Goal: Check status: Check status

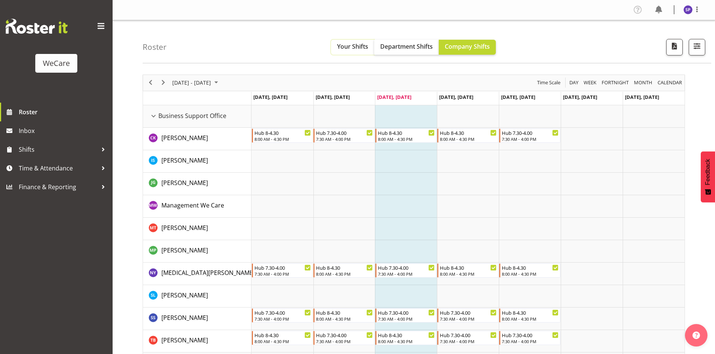
click at [355, 47] on span "Your Shifts" at bounding box center [352, 46] width 31 height 8
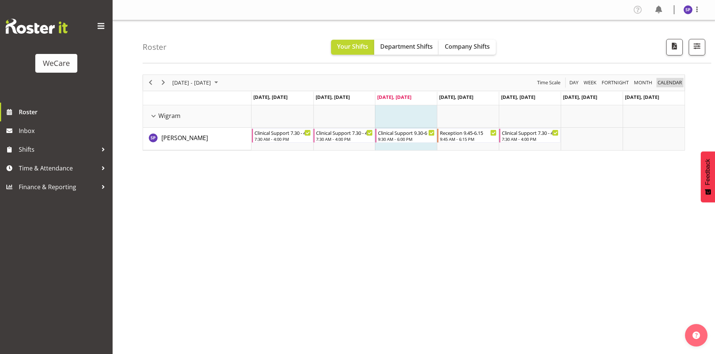
click at [664, 83] on span "calendar" at bounding box center [669, 82] width 26 height 9
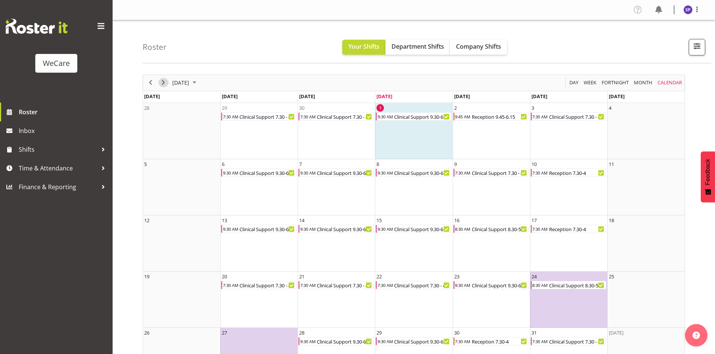
click at [165, 78] on span "Next" at bounding box center [163, 82] width 9 height 9
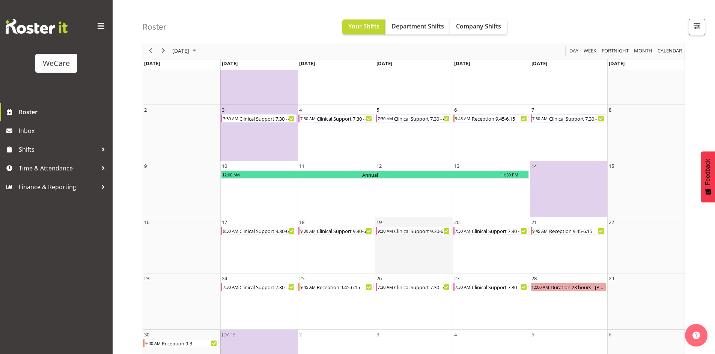
scroll to position [92, 0]
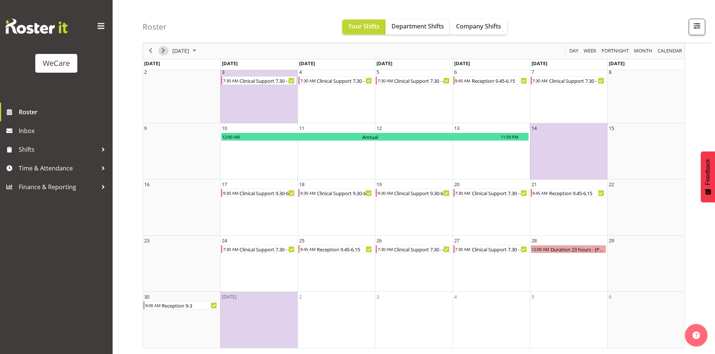
click at [163, 51] on span "Next" at bounding box center [163, 51] width 9 height 9
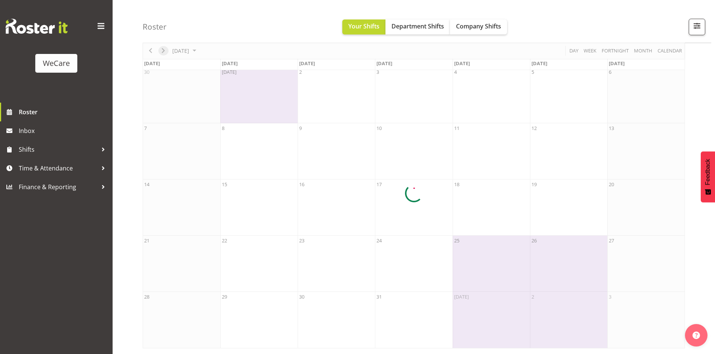
scroll to position [36, 0]
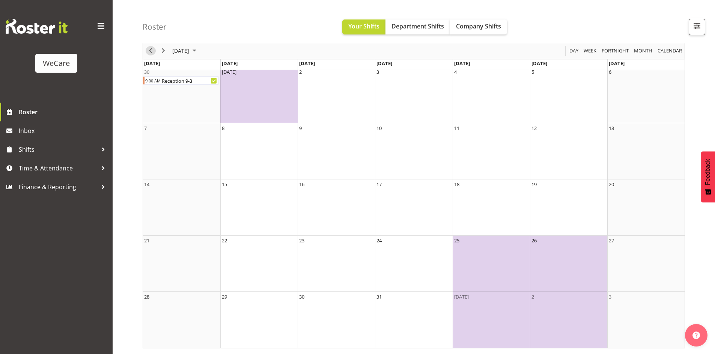
click at [150, 52] on span "Previous" at bounding box center [150, 51] width 9 height 9
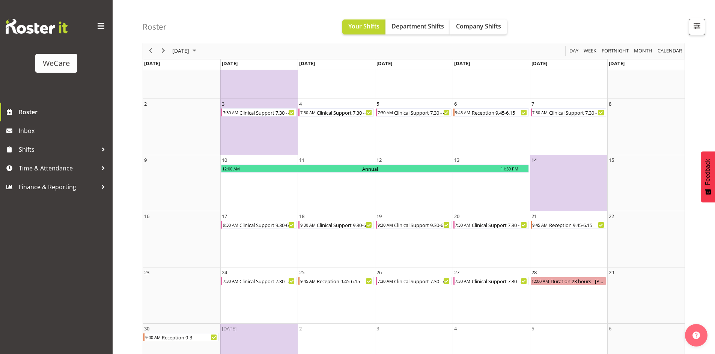
scroll to position [92, 0]
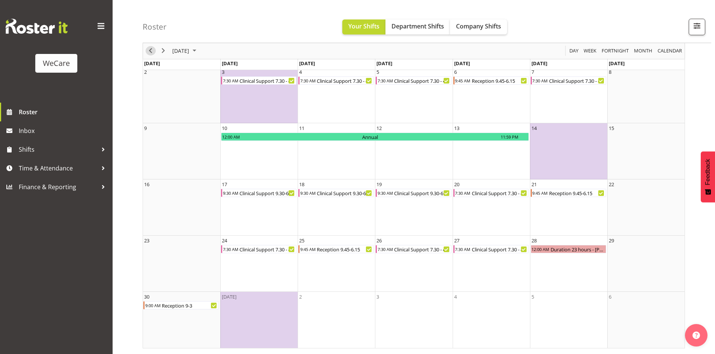
click at [146, 51] on span "Previous" at bounding box center [150, 51] width 9 height 9
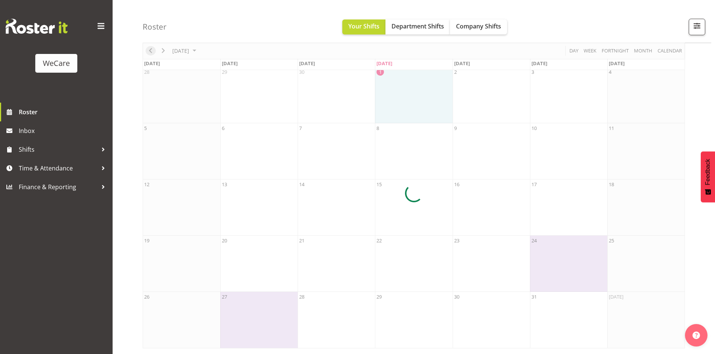
scroll to position [36, 0]
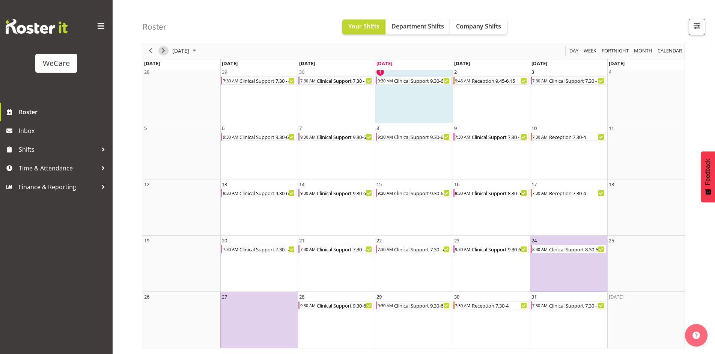
click at [164, 53] on span "Next" at bounding box center [163, 51] width 9 height 9
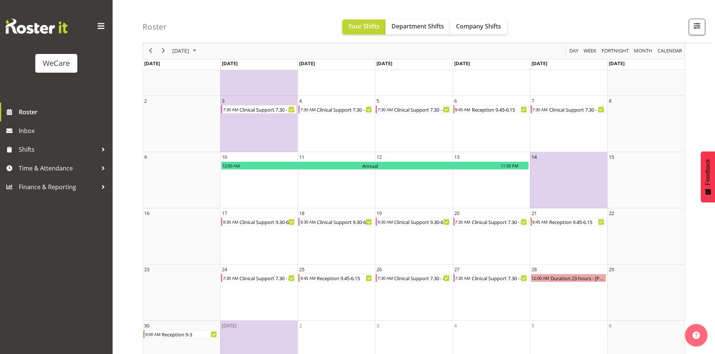
scroll to position [75, 0]
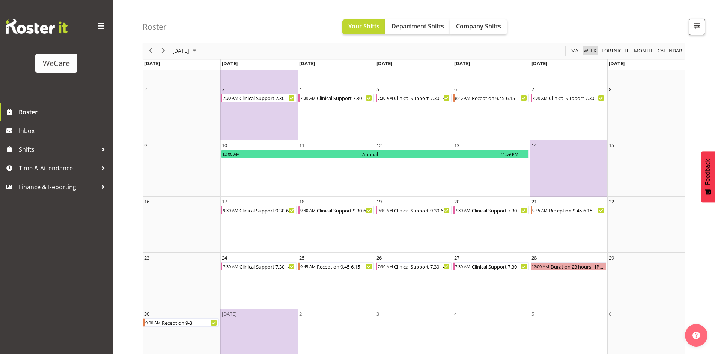
click at [584, 52] on span "Week" at bounding box center [590, 51] width 14 height 9
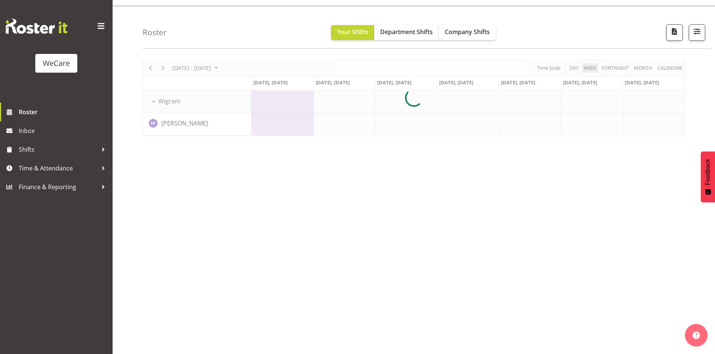
scroll to position [15, 0]
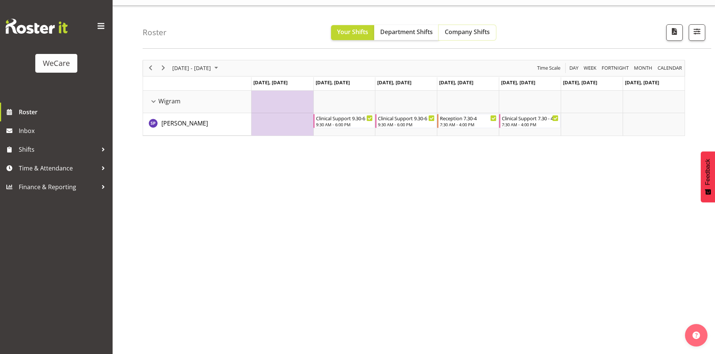
click at [474, 36] on span "Company Shifts" at bounding box center [466, 32] width 45 height 8
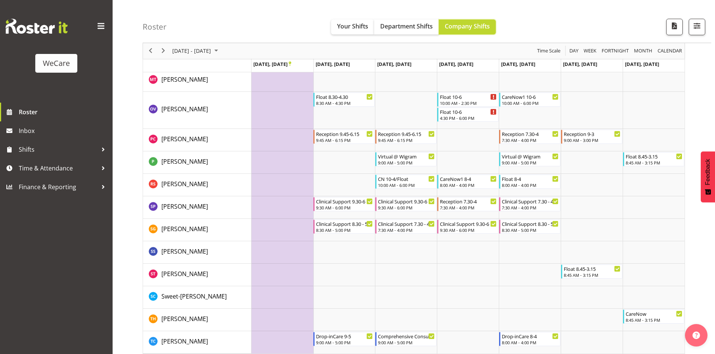
scroll to position [2172, 0]
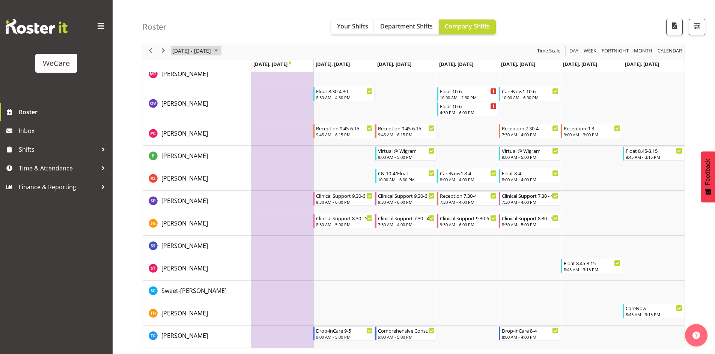
click at [221, 51] on span "November 2025" at bounding box center [216, 51] width 9 height 9
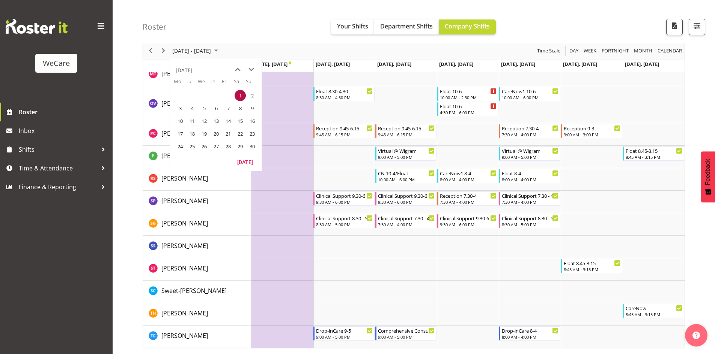
click at [240, 95] on span "1" at bounding box center [239, 95] width 11 height 11
click at [183, 114] on td "3" at bounding box center [180, 108] width 12 height 13
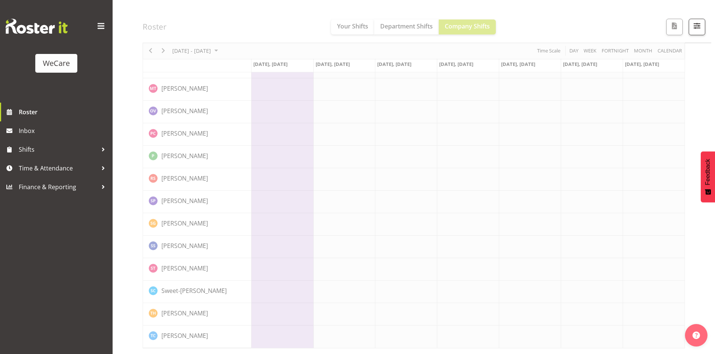
scroll to position [2143, 0]
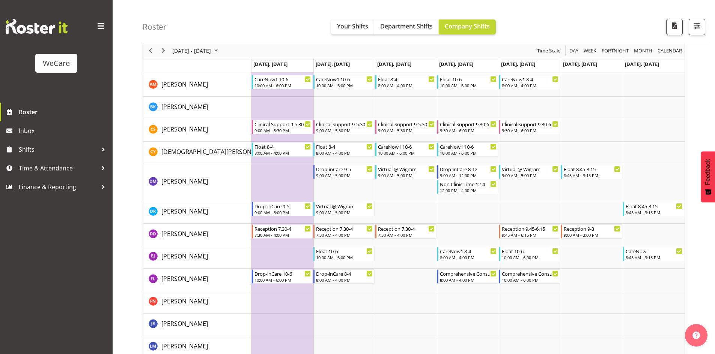
scroll to position [1797, 0]
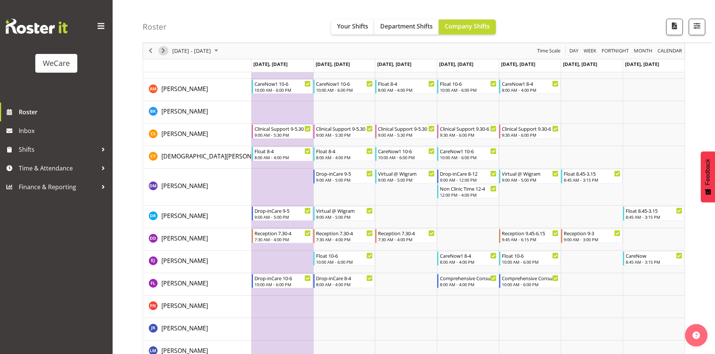
click at [162, 53] on span "Next" at bounding box center [163, 51] width 9 height 9
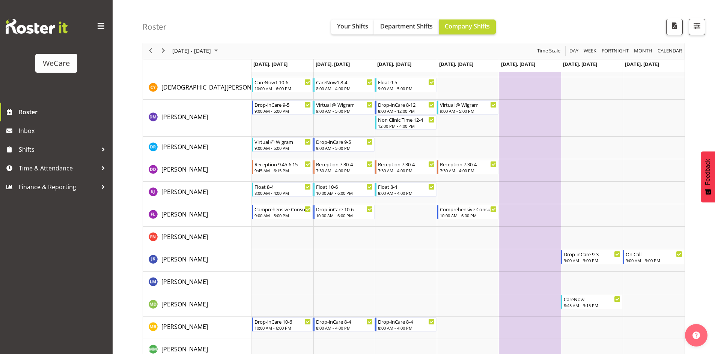
scroll to position [1872, 0]
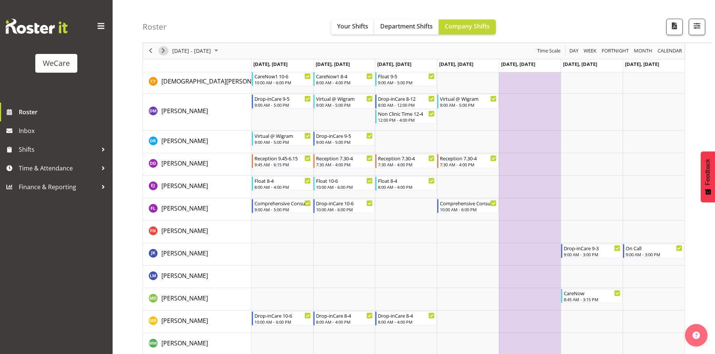
click at [163, 49] on span "Next" at bounding box center [163, 51] width 9 height 9
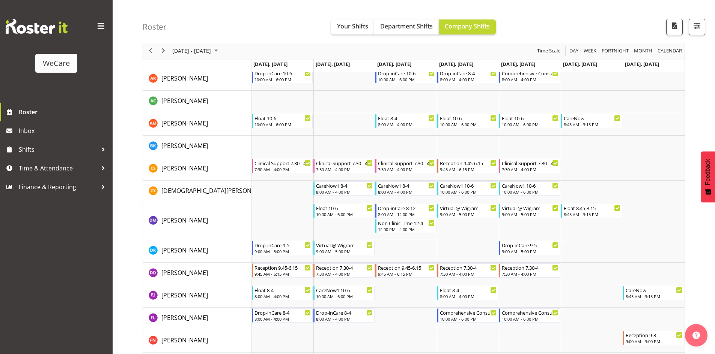
scroll to position [1759, 0]
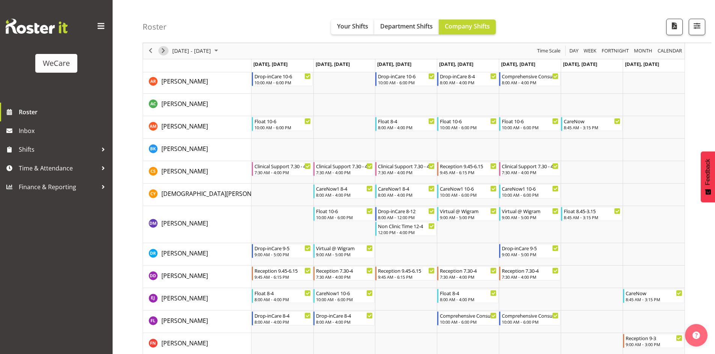
click at [167, 53] on span "Next" at bounding box center [163, 51] width 9 height 9
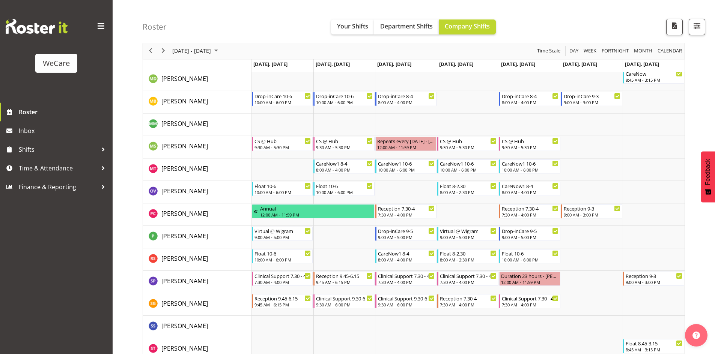
scroll to position [2097, 0]
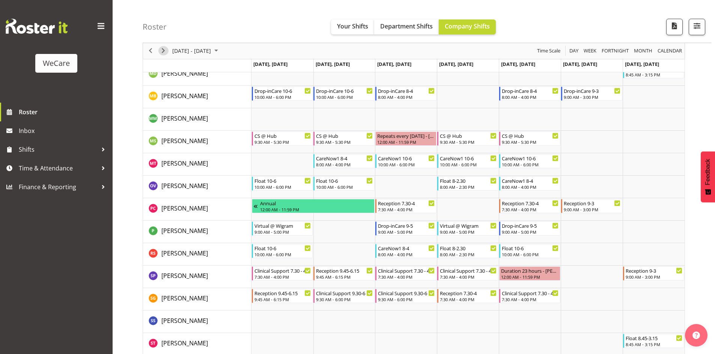
click at [164, 52] on span "Next" at bounding box center [163, 51] width 9 height 9
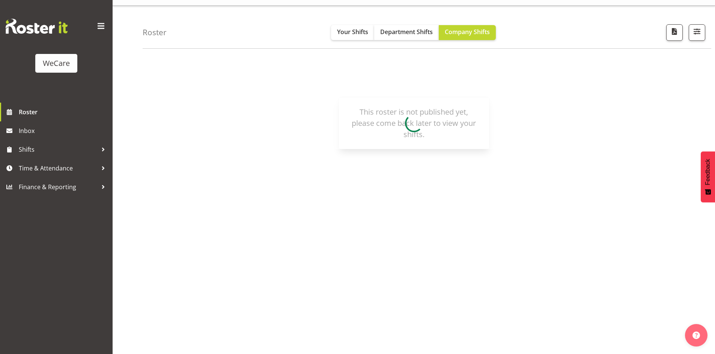
scroll to position [15, 0]
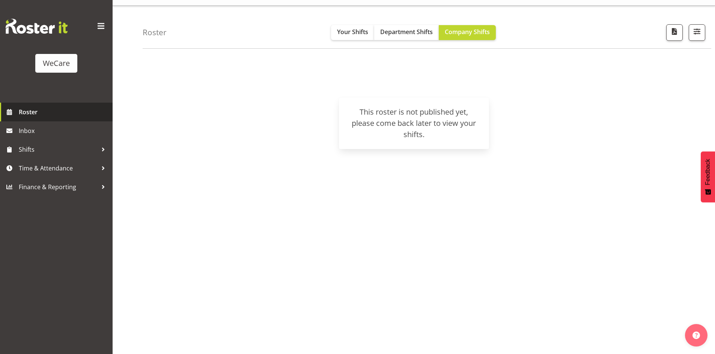
click at [27, 110] on span "Roster" at bounding box center [64, 112] width 90 height 11
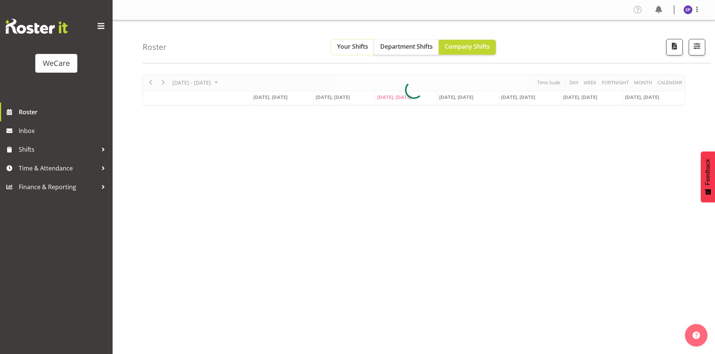
click at [360, 48] on span "Your Shifts" at bounding box center [352, 46] width 31 height 8
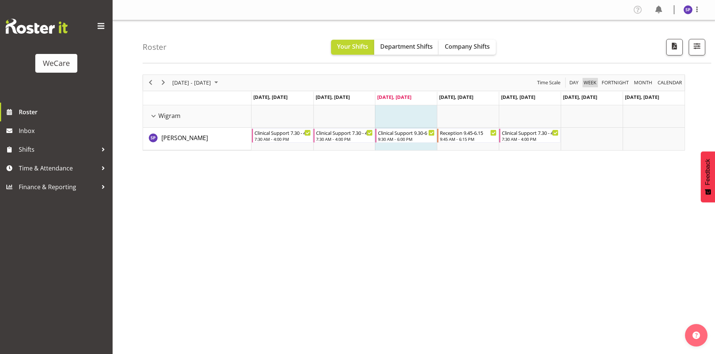
click at [590, 82] on span "Week" at bounding box center [590, 82] width 14 height 9
click at [674, 83] on span "calendar" at bounding box center [669, 82] width 26 height 9
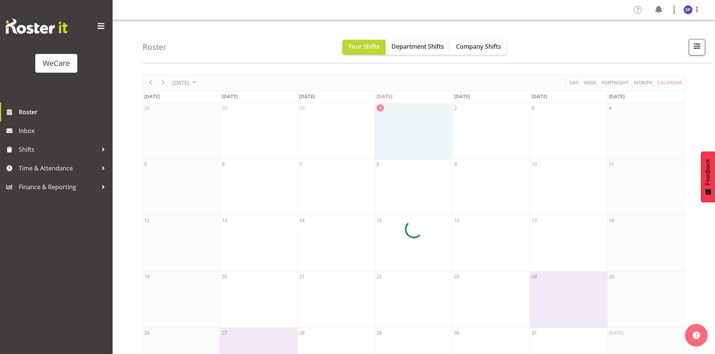
click at [645, 83] on div at bounding box center [414, 230] width 542 height 310
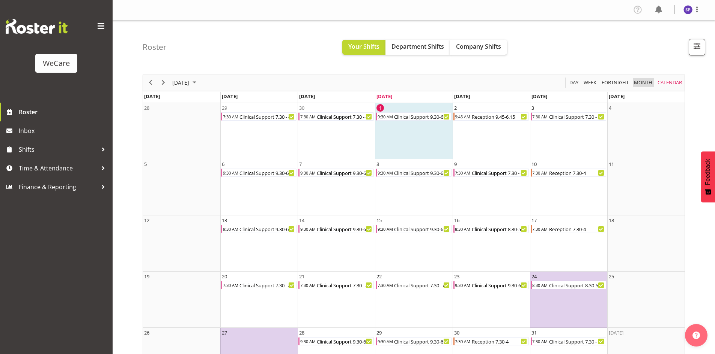
click at [640, 85] on span "Month" at bounding box center [643, 82] width 20 height 9
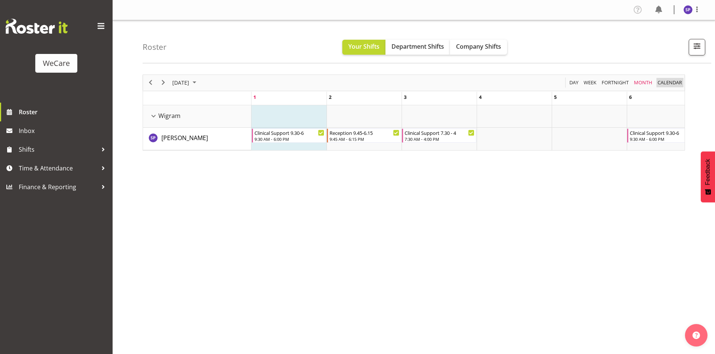
click at [666, 83] on span "calendar" at bounding box center [669, 82] width 26 height 9
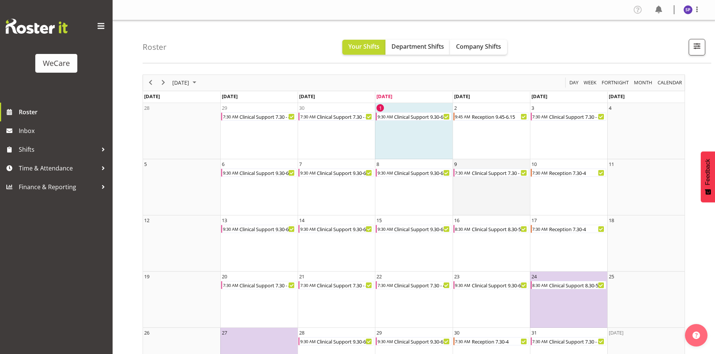
scroll to position [36, 0]
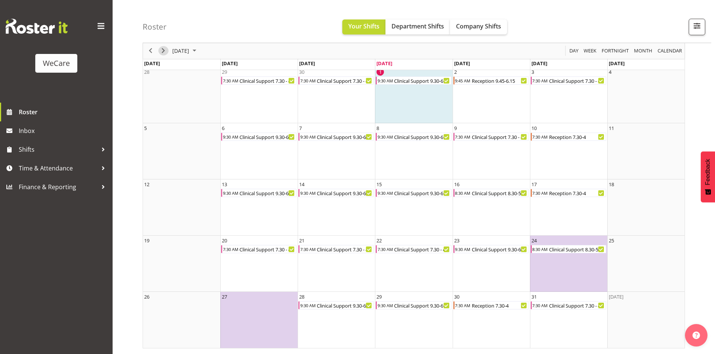
click at [165, 50] on span "Next" at bounding box center [163, 51] width 9 height 9
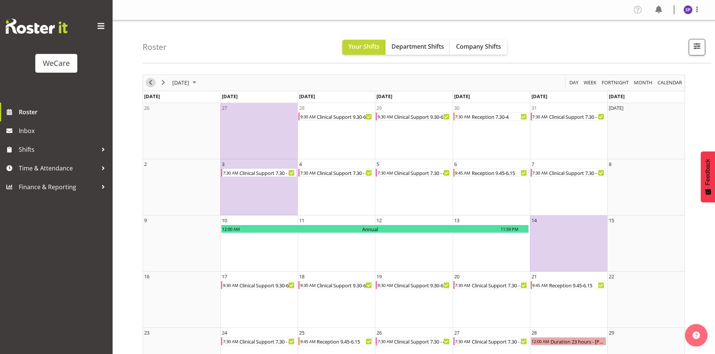
click at [150, 83] on span "Previous" at bounding box center [150, 82] width 9 height 9
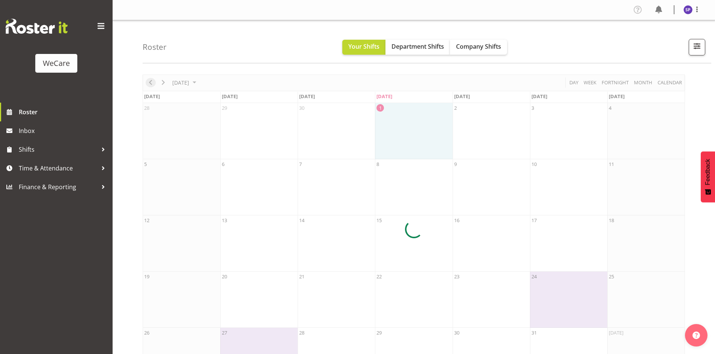
scroll to position [36, 0]
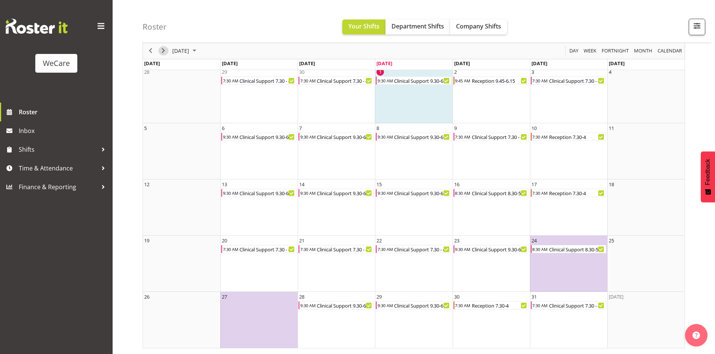
click at [164, 53] on span "Next" at bounding box center [163, 51] width 9 height 9
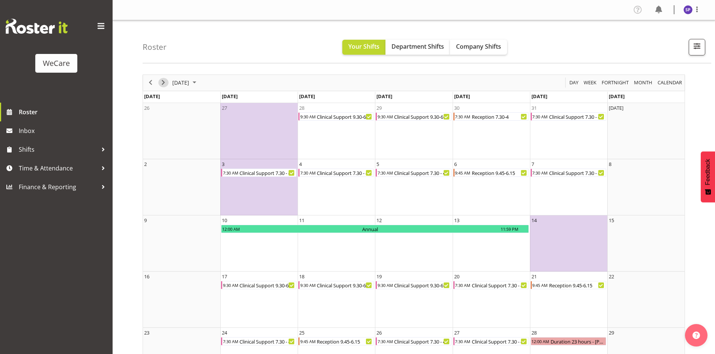
click at [162, 82] on span "Next" at bounding box center [163, 82] width 9 height 9
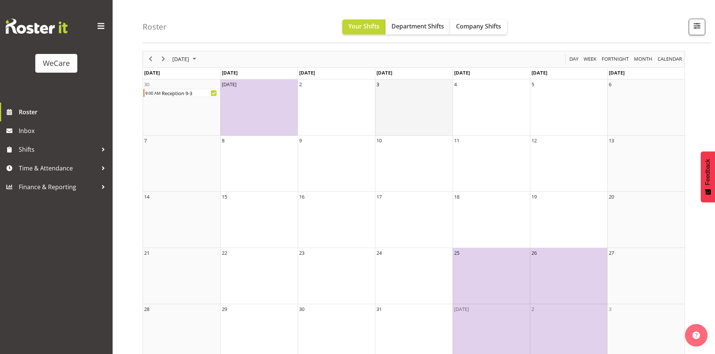
scroll to position [36, 0]
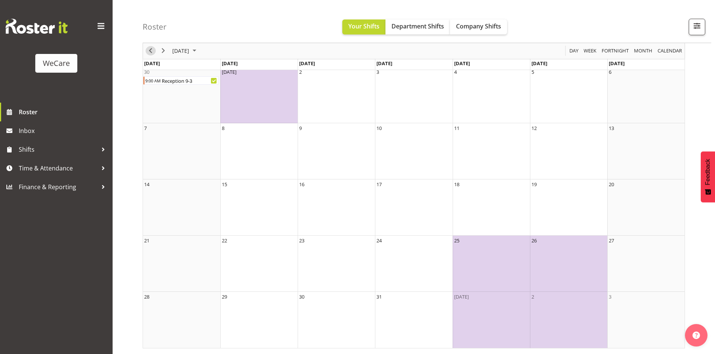
drag, startPoint x: 148, startPoint y: 48, endPoint x: 157, endPoint y: 62, distance: 17.0
click at [148, 48] on span "Previous" at bounding box center [150, 51] width 9 height 9
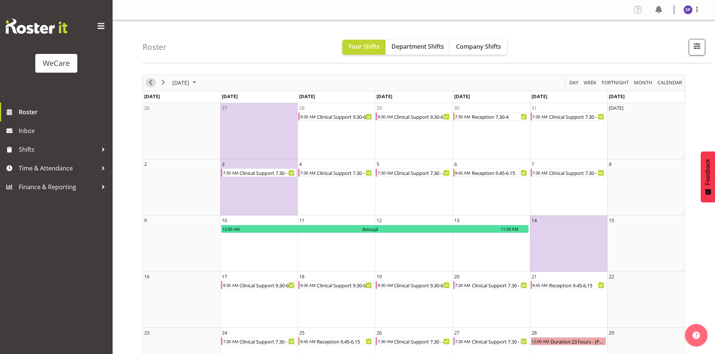
click at [149, 83] on span "Previous" at bounding box center [150, 82] width 9 height 9
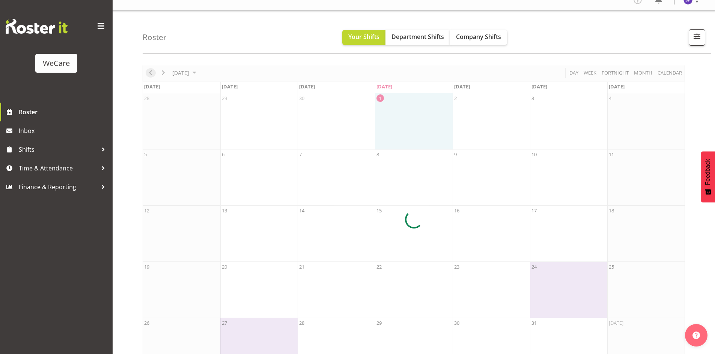
scroll to position [36, 0]
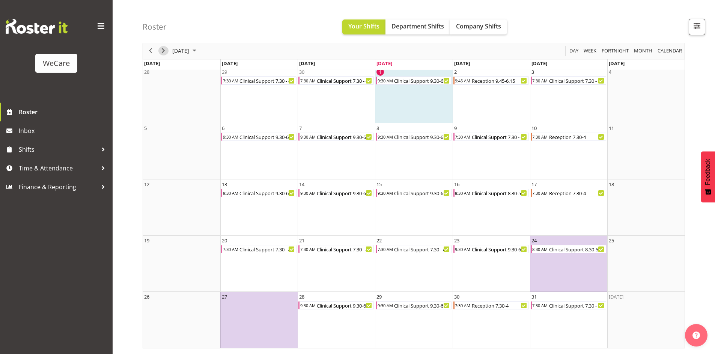
click at [161, 51] on span "Next" at bounding box center [163, 51] width 9 height 9
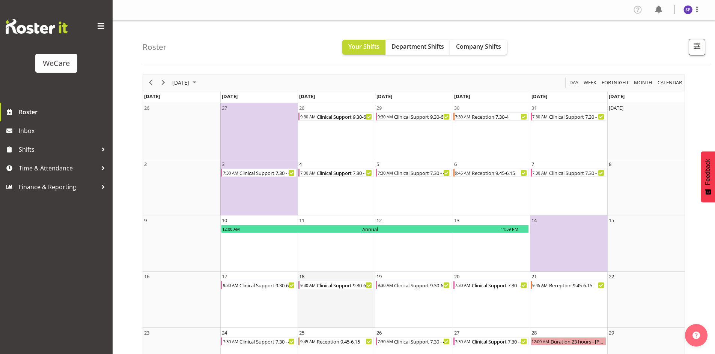
scroll to position [92, 0]
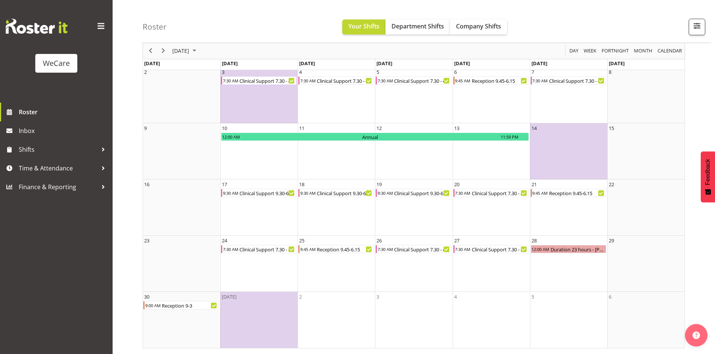
click at [223, 23] on div "Roster Your Shifts Department Shifts Company Shifts All Locations Clear Busines…" at bounding box center [427, 21] width 568 height 43
drag, startPoint x: 495, startPoint y: 24, endPoint x: 477, endPoint y: 35, distance: 21.0
click at [494, 24] on span "Company Shifts" at bounding box center [478, 26] width 45 height 8
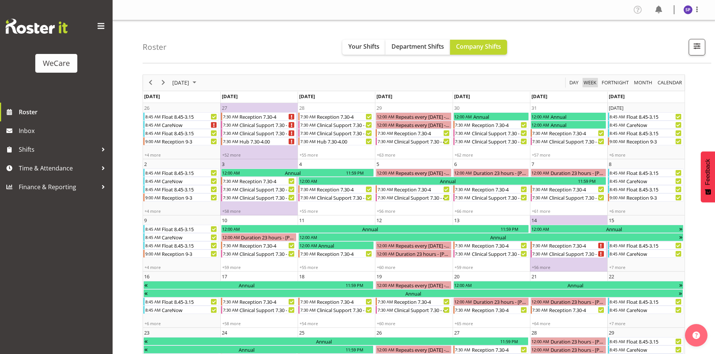
click at [589, 83] on span "Week" at bounding box center [590, 82] width 14 height 9
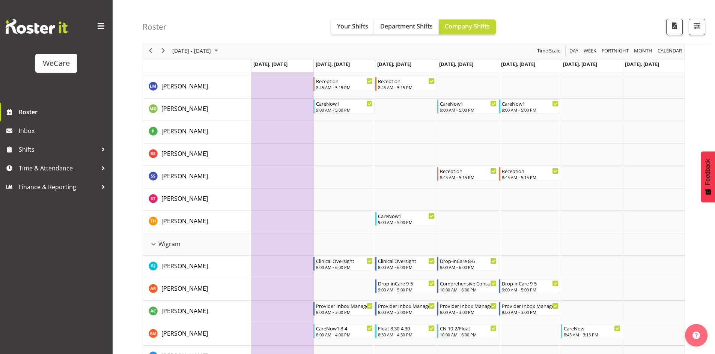
scroll to position [1538, 0]
click at [164, 52] on span "Next" at bounding box center [163, 51] width 9 height 9
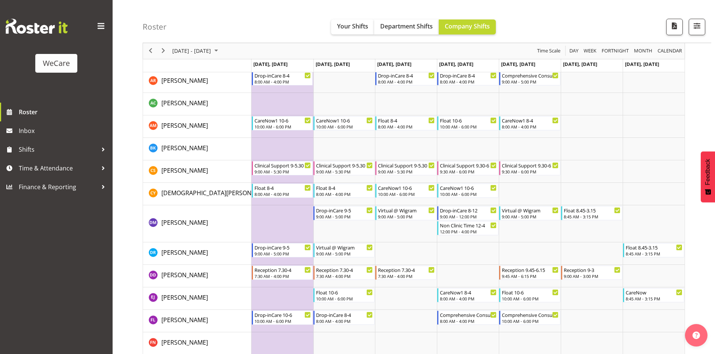
scroll to position [1800, 0]
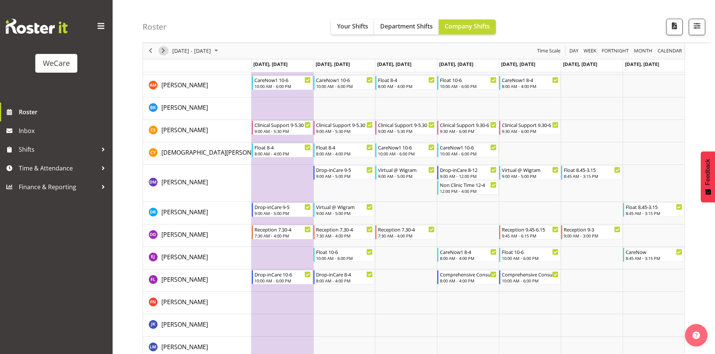
click at [166, 52] on span "Next" at bounding box center [163, 51] width 9 height 9
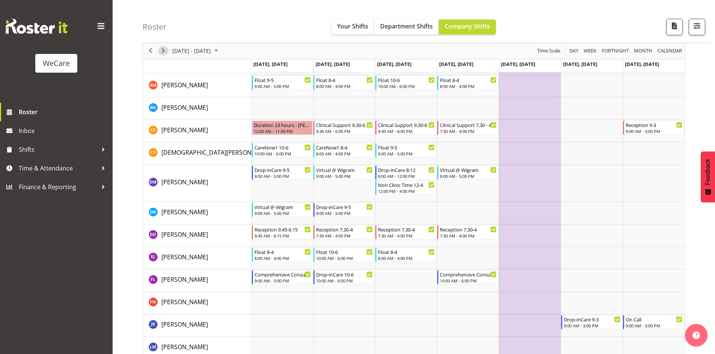
drag, startPoint x: 163, startPoint y: 53, endPoint x: 171, endPoint y: 119, distance: 66.9
click at [163, 53] on span "Next" at bounding box center [163, 51] width 9 height 9
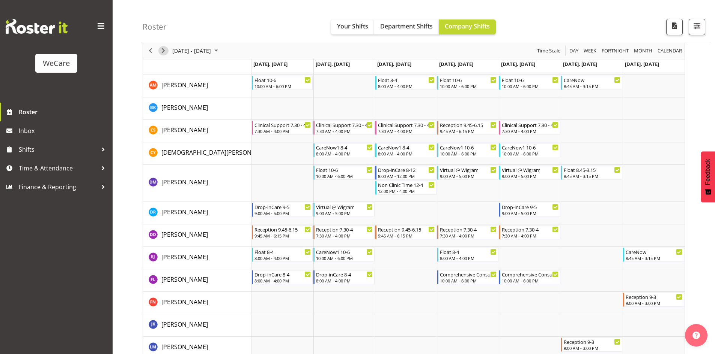
click at [161, 51] on span "Next" at bounding box center [163, 51] width 9 height 9
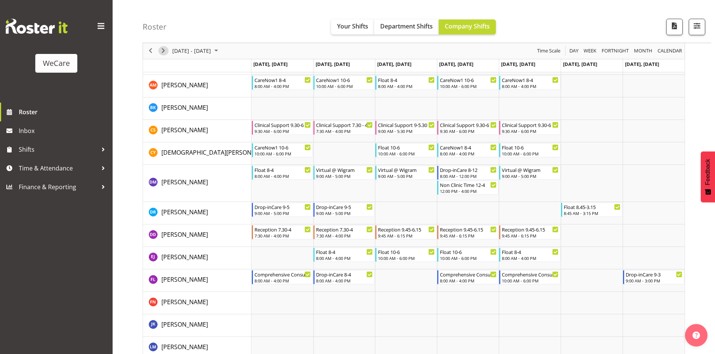
drag, startPoint x: 162, startPoint y: 54, endPoint x: 150, endPoint y: 90, distance: 38.1
click at [162, 54] on span "Next" at bounding box center [163, 51] width 9 height 9
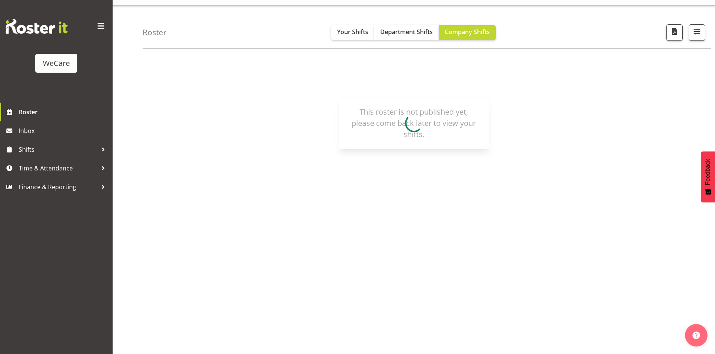
scroll to position [15, 0]
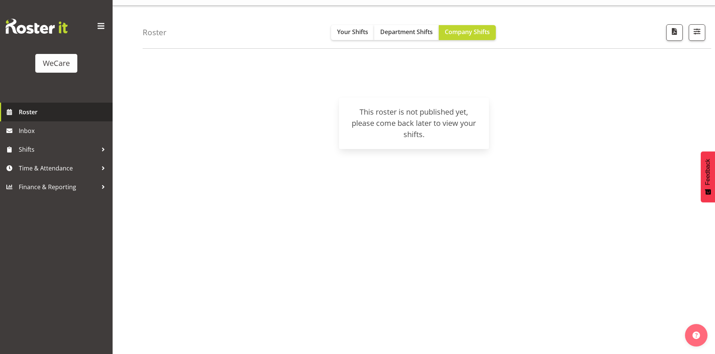
click at [20, 107] on span "Roster" at bounding box center [64, 112] width 90 height 11
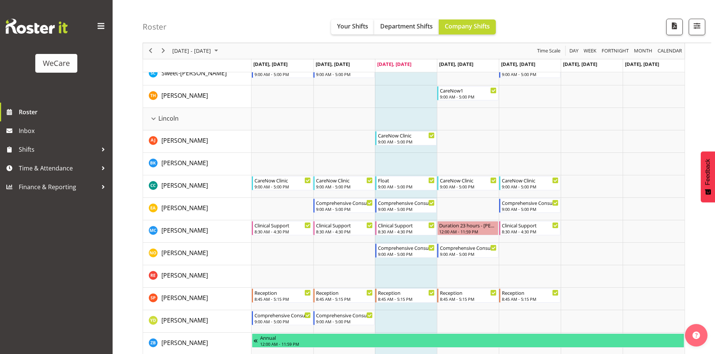
scroll to position [1238, 0]
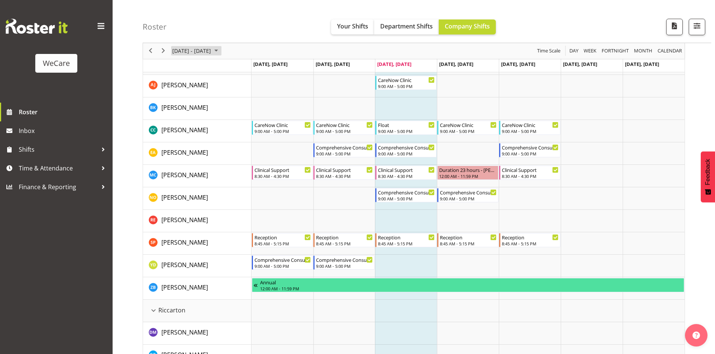
click at [221, 50] on span "October 2025" at bounding box center [216, 51] width 9 height 9
click at [251, 73] on span "next month" at bounding box center [251, 70] width 13 height 14
drag, startPoint x: 237, startPoint y: 97, endPoint x: 210, endPoint y: 164, distance: 71.7
click at [238, 97] on span "1" at bounding box center [239, 95] width 11 height 11
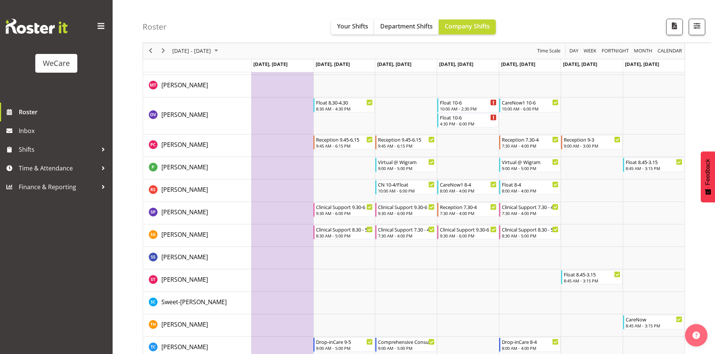
scroll to position [2172, 0]
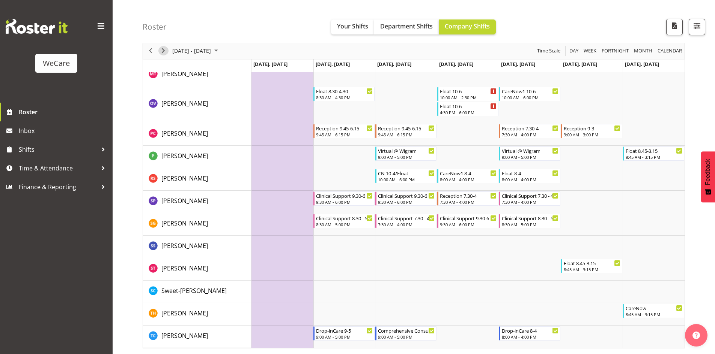
drag, startPoint x: 165, startPoint y: 52, endPoint x: 293, endPoint y: 247, distance: 233.6
click at [165, 52] on span "Next" at bounding box center [163, 51] width 9 height 9
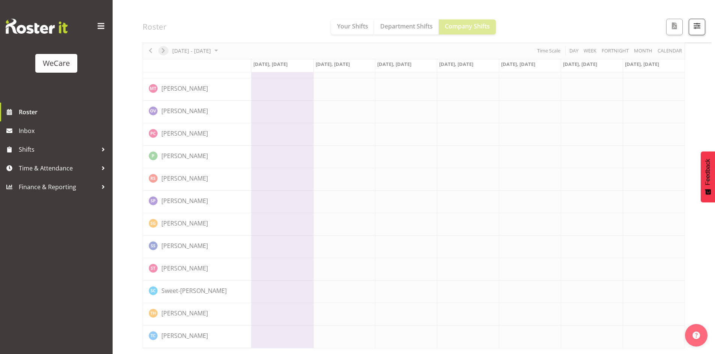
scroll to position [2143, 0]
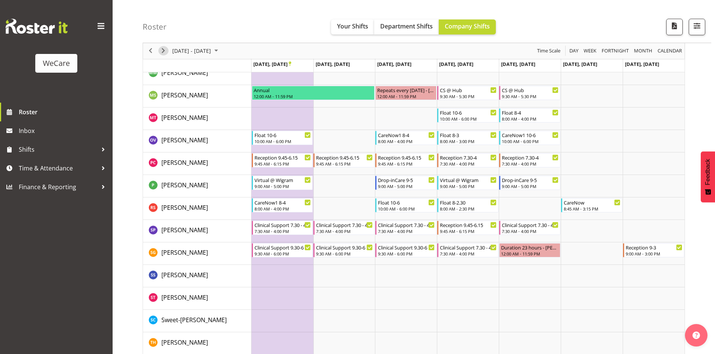
scroll to position [2172, 0]
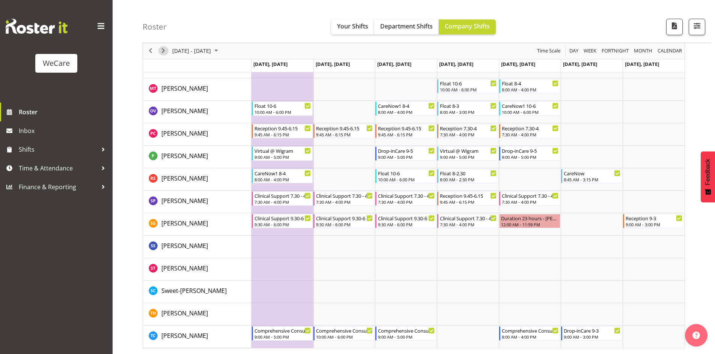
click at [167, 52] on span "Next" at bounding box center [163, 51] width 9 height 9
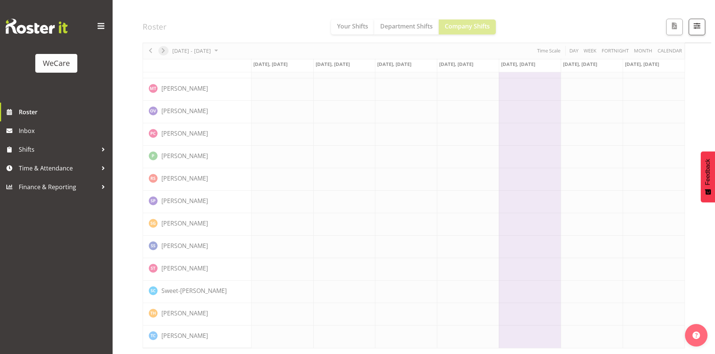
scroll to position [2143, 0]
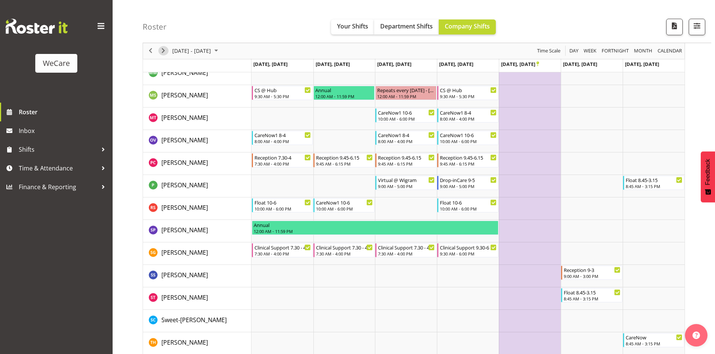
scroll to position [2172, 0]
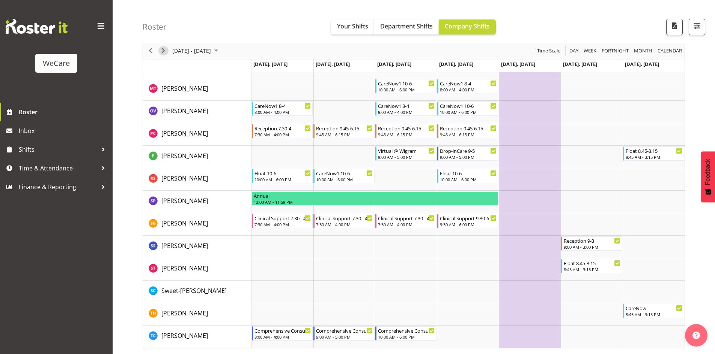
click at [165, 51] on span "Next" at bounding box center [163, 51] width 9 height 9
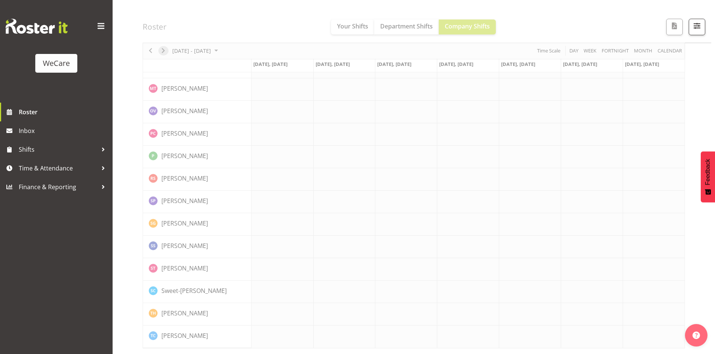
scroll to position [2143, 0]
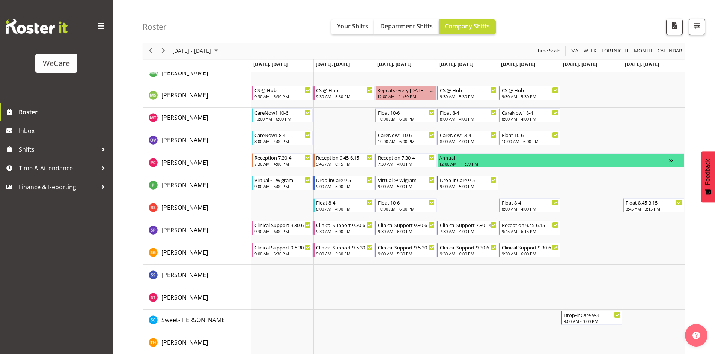
scroll to position [2172, 0]
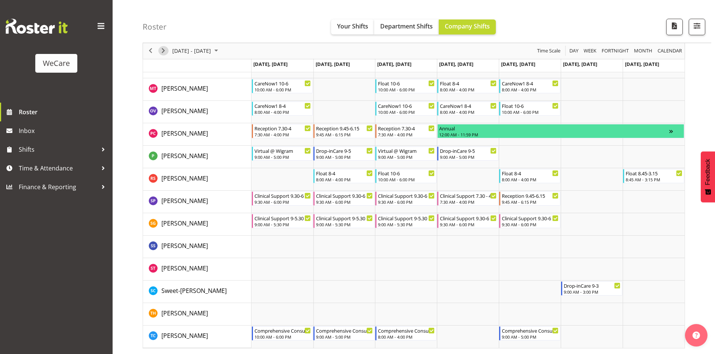
click at [163, 53] on span "Next" at bounding box center [163, 51] width 9 height 9
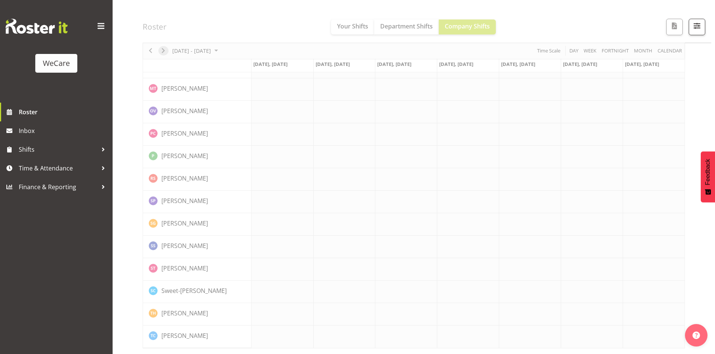
scroll to position [2143, 0]
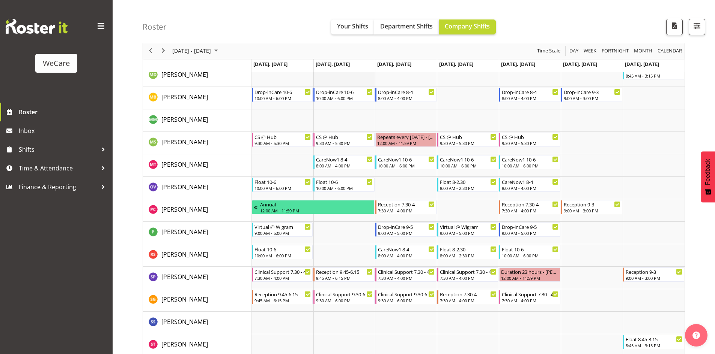
scroll to position [2097, 0]
